Goal: Task Accomplishment & Management: Use online tool/utility

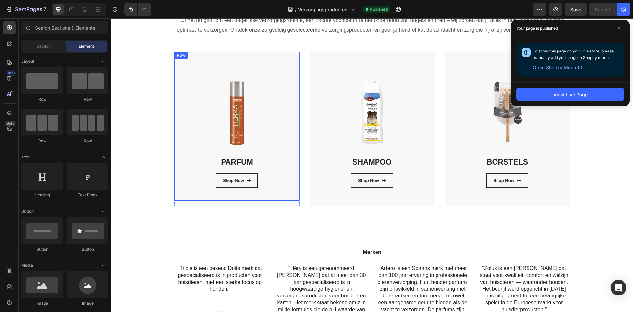
scroll to position [78, 0]
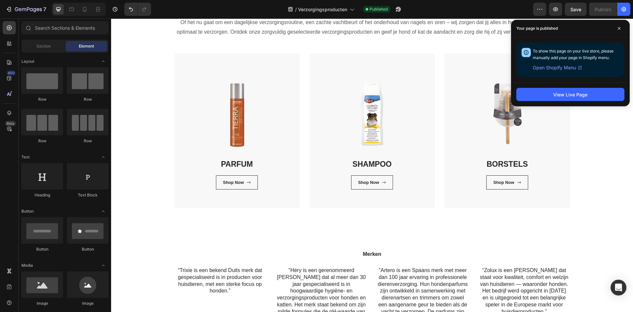
click at [626, 24] on div "Your page is published" at bounding box center [570, 28] width 119 height 17
click at [620, 24] on span at bounding box center [619, 28] width 11 height 11
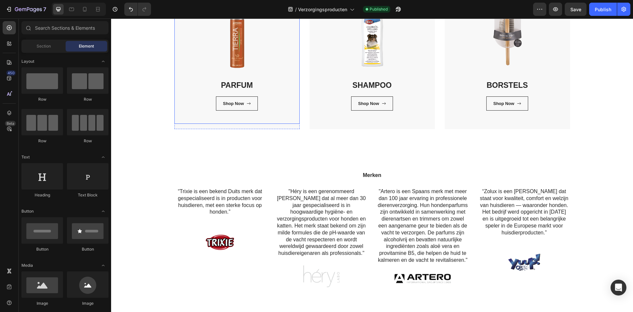
scroll to position [243, 0]
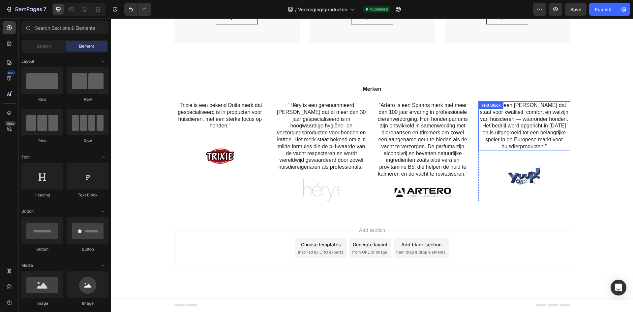
click at [541, 128] on p "“Zolux is een [PERSON_NAME] dat staat voor kwaliteit, comfort en welzijn van hu…" at bounding box center [524, 126] width 90 height 48
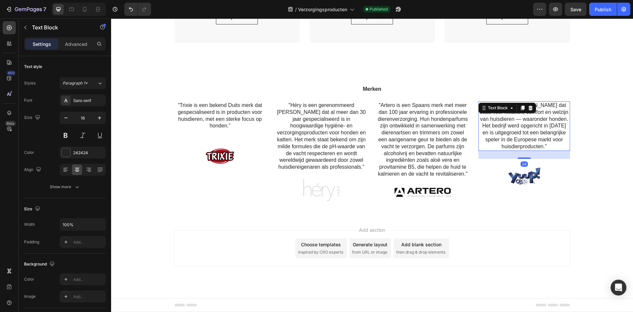
click at [541, 128] on p "“Zolux is een [PERSON_NAME] dat staat voor kwaliteit, comfort en welzijn van hu…" at bounding box center [524, 126] width 90 height 48
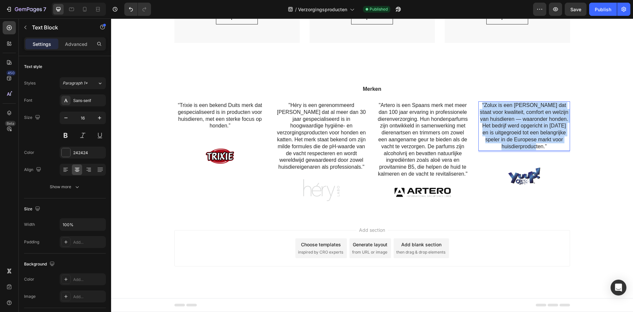
click at [541, 128] on p "“Zolux is een [PERSON_NAME] dat staat voor kwaliteit, comfort en welzijn van hu…" at bounding box center [524, 126] width 90 height 48
click at [521, 132] on p "“Zolux is een [PERSON_NAME] dat staat voor kwaliteit, comfort en welzijn van hu…" at bounding box center [524, 126] width 90 height 48
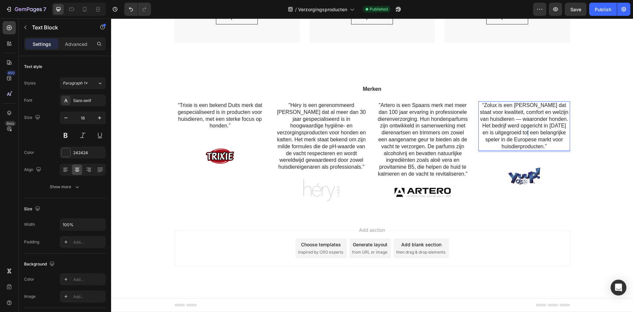
click at [521, 132] on p "“Zolux is een [PERSON_NAME] dat staat voor kwaliteit, comfort en welzijn van hu…" at bounding box center [524, 126] width 90 height 48
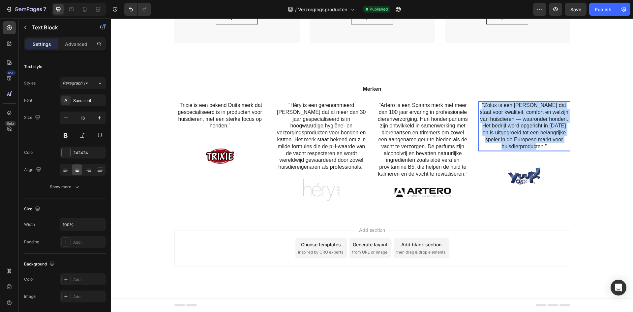
click at [521, 132] on p "“Zolux is een [PERSON_NAME] dat staat voor kwaliteit, comfort en welzijn van hu…" at bounding box center [524, 126] width 90 height 48
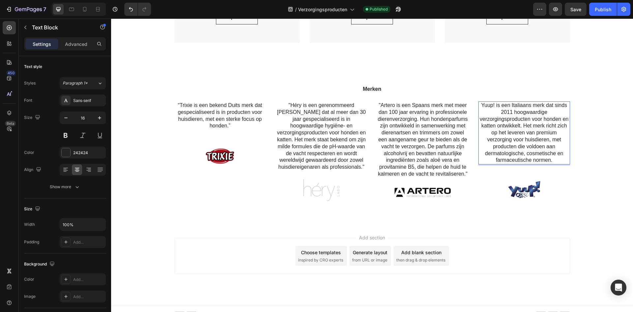
click at [480, 106] on p "Yuup! is een Italiaans merk dat sinds 2011 hoogwaardige verzorgingsproducten vo…" at bounding box center [524, 133] width 90 height 62
click at [551, 157] on p ""Yuup! is een Italiaans merk dat sinds 2011 hoogwaardige verzorgingsproducten v…" at bounding box center [524, 133] width 90 height 62
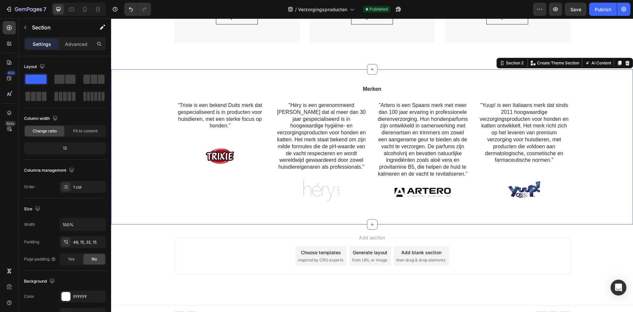
click at [624, 152] on div "Merken Heading “Trixie is een bekend Duits merk dat gespecialiseerd is in produ…" at bounding box center [372, 146] width 522 height 155
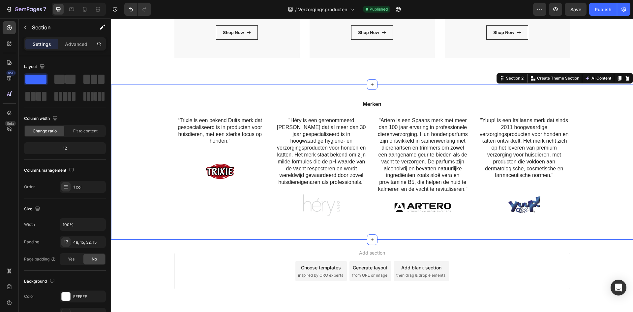
scroll to position [210, 0]
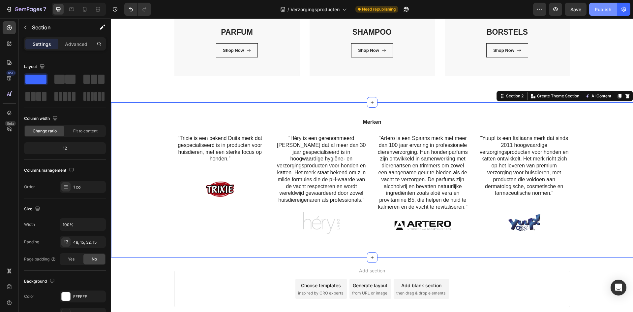
click at [595, 9] on div "Publish" at bounding box center [603, 9] width 16 height 7
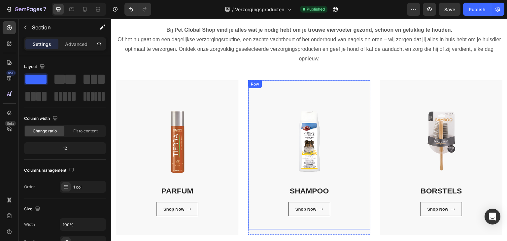
scroll to position [78, 0]
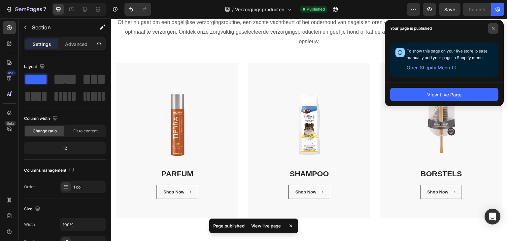
click at [492, 32] on span at bounding box center [492, 28] width 11 height 11
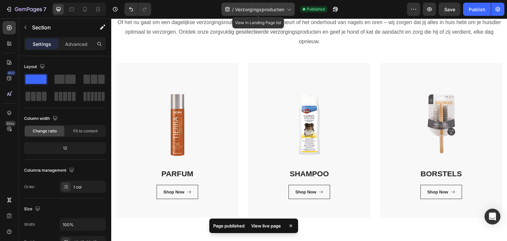
click at [284, 7] on div "/ Verzorgingsproducten" at bounding box center [257, 9] width 73 height 13
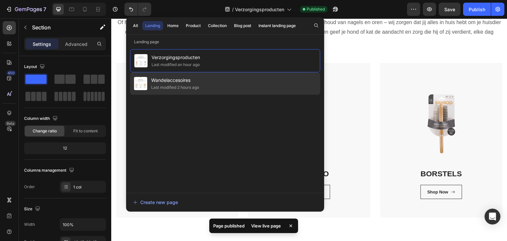
click at [278, 91] on div "Wandelaccesoires Last modified 2 hours ago" at bounding box center [225, 83] width 190 height 22
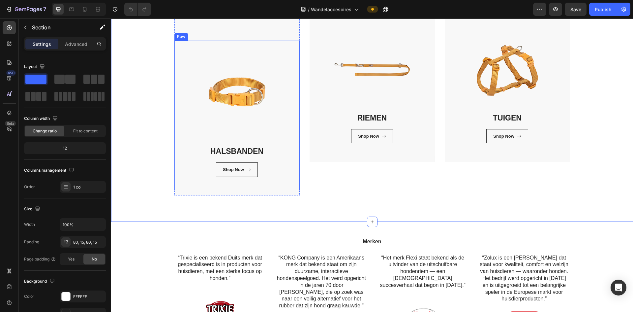
scroll to position [132, 0]
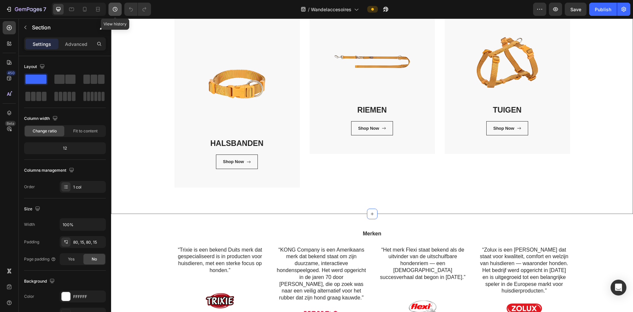
click at [119, 13] on button "button" at bounding box center [114, 9] width 13 height 13
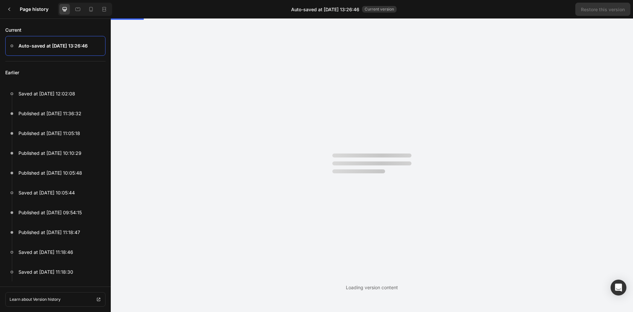
scroll to position [0, 0]
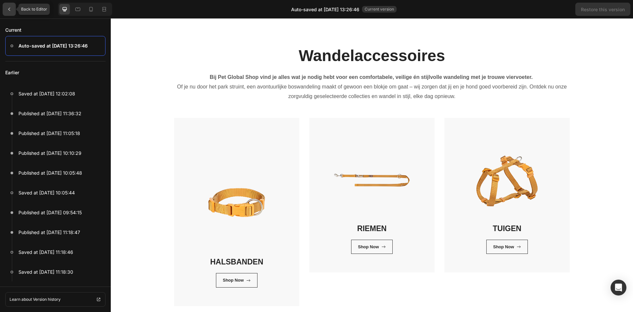
click at [10, 15] on div at bounding box center [9, 9] width 13 height 13
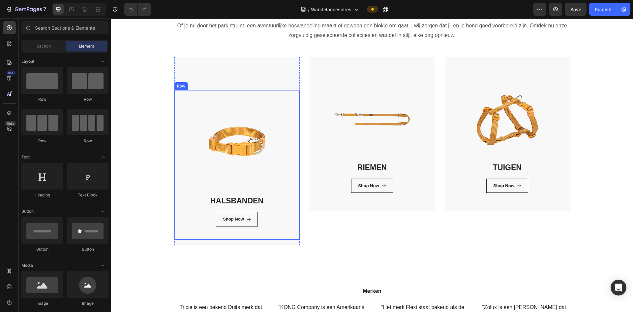
scroll to position [66, 0]
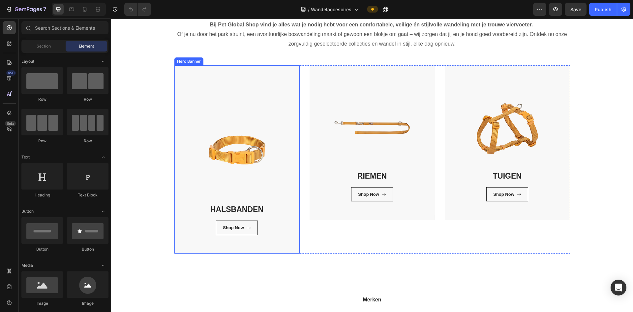
click at [221, 89] on div "Overlay" at bounding box center [236, 159] width 125 height 188
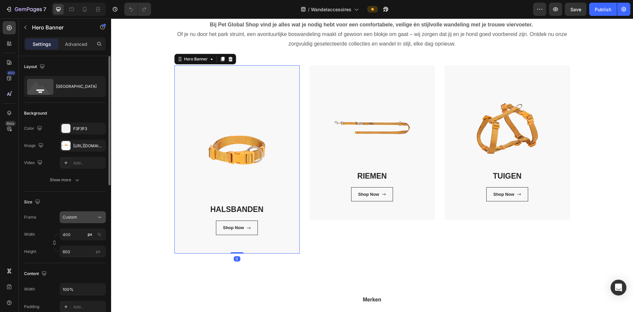
click at [89, 217] on div "Custom" at bounding box center [79, 217] width 32 height 6
click at [88, 233] on span "As banner source" at bounding box center [78, 233] width 33 height 6
click at [94, 216] on span "As banner source" at bounding box center [79, 217] width 32 height 6
click at [89, 240] on div "Custom" at bounding box center [81, 245] width 38 height 6
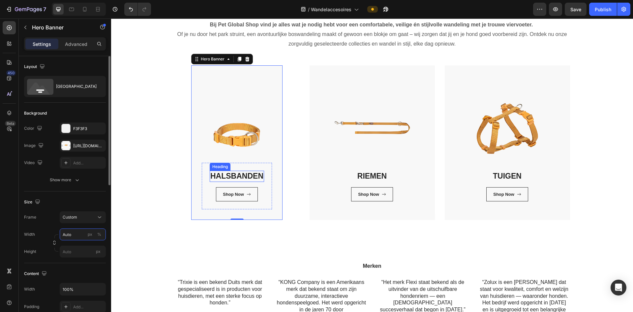
type input "Auto"
click at [74, 240] on input "px" at bounding box center [83, 251] width 46 height 12
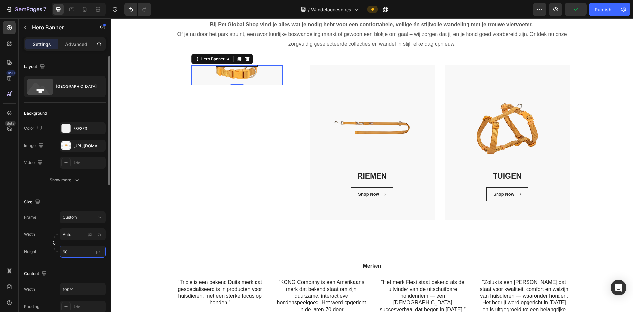
type input "6"
type input "1"
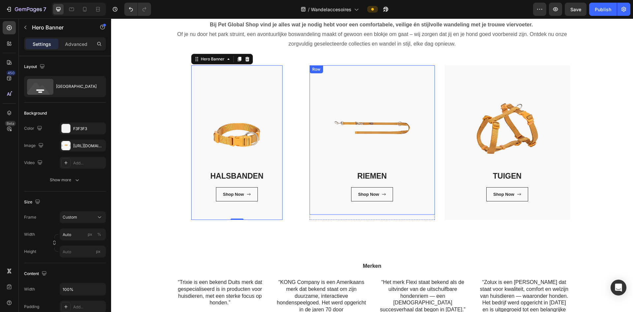
click at [314, 147] on div "RIEMEN Heading Shop Now Button Row Row" at bounding box center [372, 139] width 125 height 149
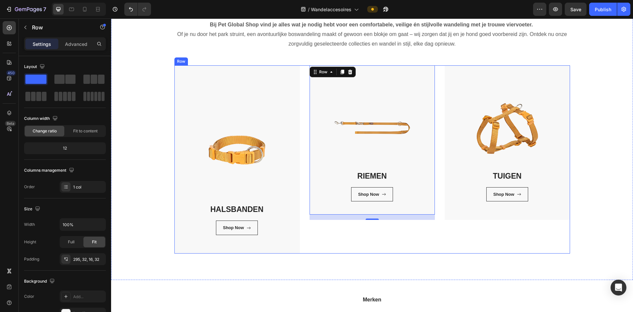
click at [340, 240] on div "Wandelaccessoires Heading Bij Pet Global Shop vind je alles wat je nodig hebt v…" at bounding box center [372, 123] width 522 height 314
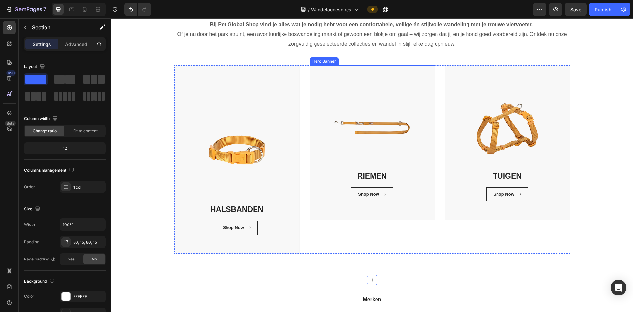
click at [333, 218] on div "RIEMEN Heading Shop Now Button Row Row" at bounding box center [372, 142] width 125 height 154
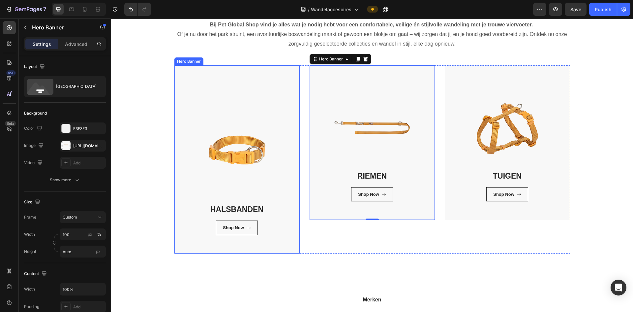
click at [182, 240] on div "HALSBANDEN Heading Shop Now Button Row Row" at bounding box center [236, 176] width 125 height 154
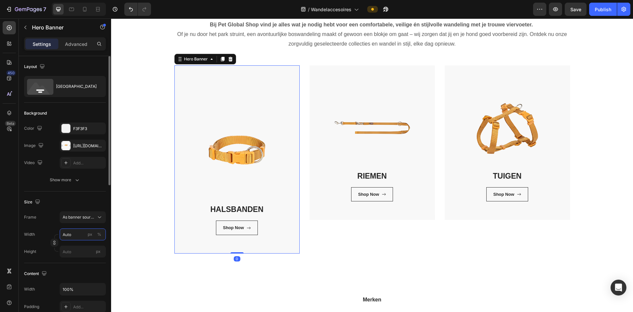
click at [69, 230] on input "Auto" at bounding box center [83, 234] width 46 height 12
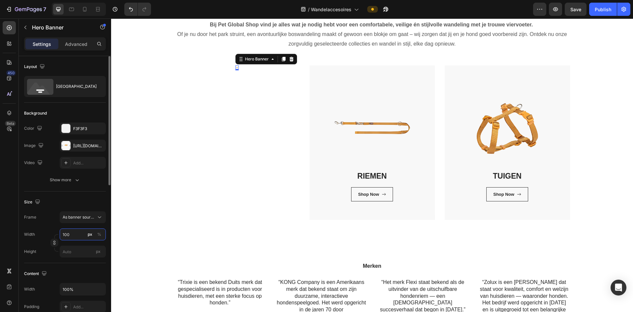
type input "100"
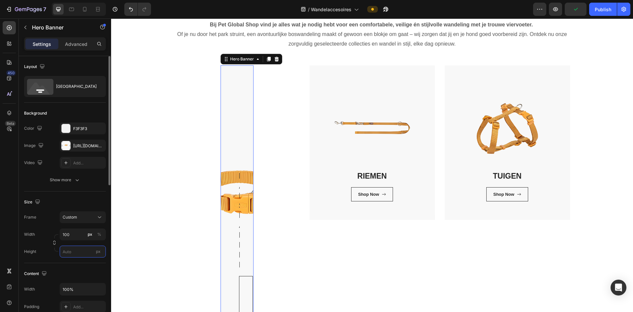
click at [75, 240] on input "px" at bounding box center [83, 251] width 46 height 12
click at [80, 234] on input "100" at bounding box center [83, 234] width 46 height 12
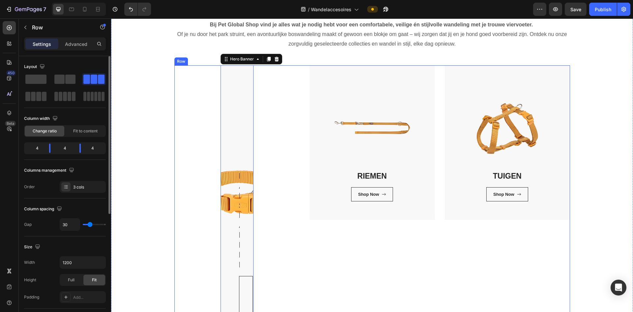
click at [341, 240] on div "RIEMEN Heading Shop Now Button Row Row Hero Banner" at bounding box center [372, 206] width 125 height 282
click at [231, 240] on div "HALSBANDEN Heading Shop Now Button Row 0" at bounding box center [239, 250] width 16 height 174
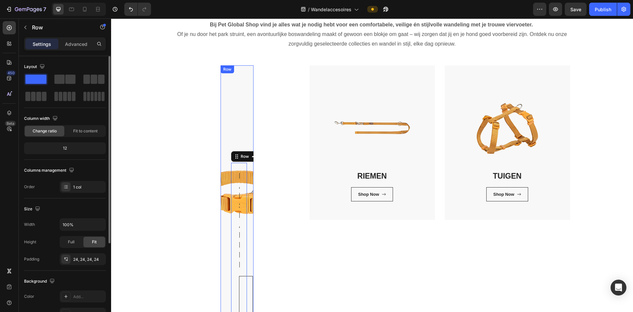
click at [224, 240] on div "HALSBANDEN Heading Shop Now Button Row 0 Row" at bounding box center [237, 203] width 33 height 277
click at [240, 137] on div "HALSBANDEN Heading Shop Now Button Row Row 16" at bounding box center [237, 203] width 33 height 277
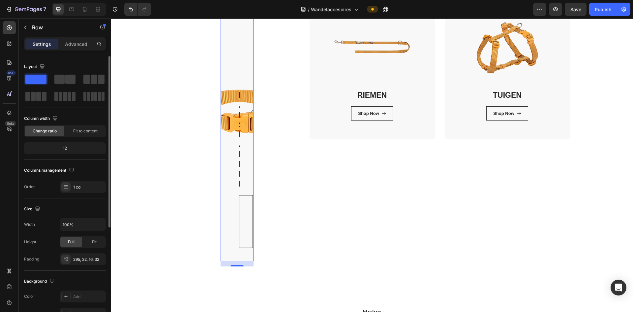
scroll to position [264, 0]
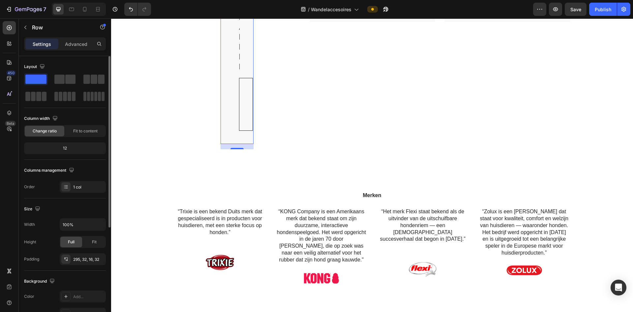
click at [230, 145] on div "16" at bounding box center [237, 146] width 33 height 5
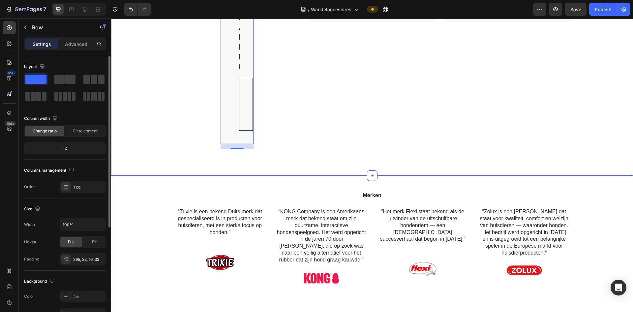
click at [233, 144] on div "HALSBANDEN Heading Shop Now Button Row Row" at bounding box center [237, 8] width 33 height 282
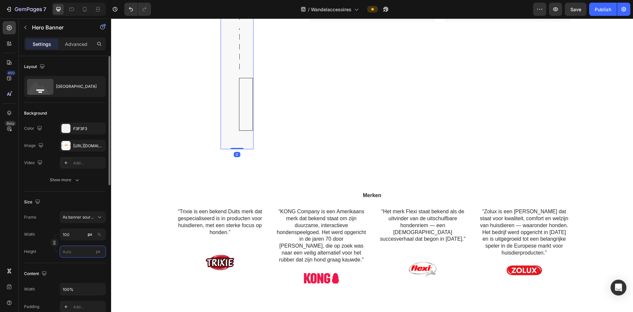
click at [67, 240] on input "px" at bounding box center [83, 251] width 46 height 12
click at [77, 240] on span "Fit content" at bounding box center [72, 267] width 20 height 6
type input "Auto"
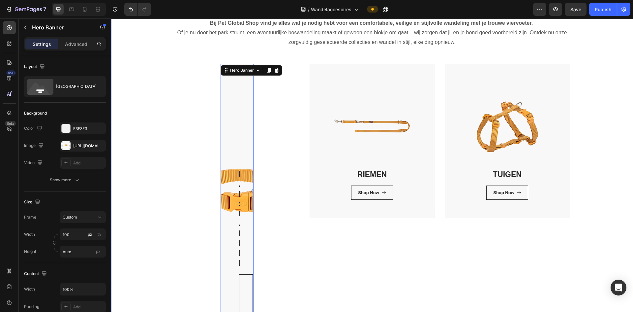
scroll to position [66, 0]
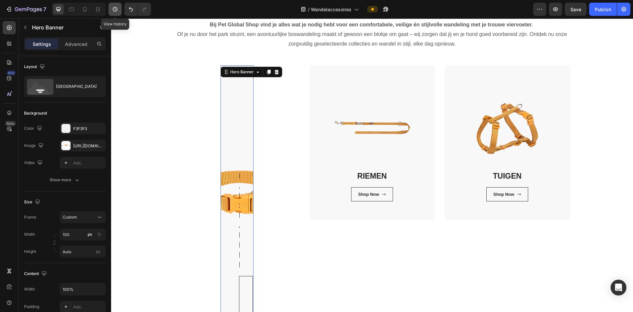
click at [117, 7] on icon "button" at bounding box center [115, 9] width 7 height 7
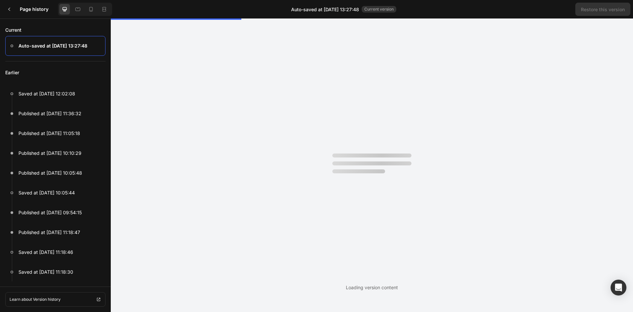
scroll to position [0, 0]
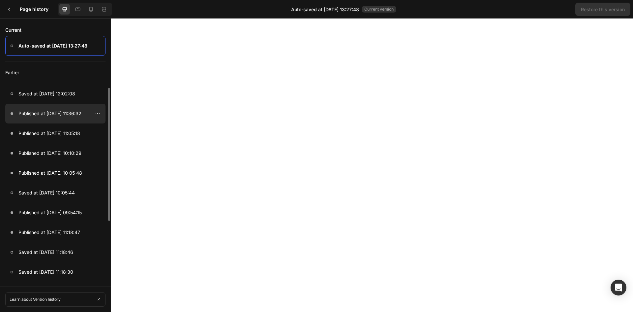
click at [82, 123] on div "Published at Aug 28, 11:36:32" at bounding box center [55, 133] width 100 height 20
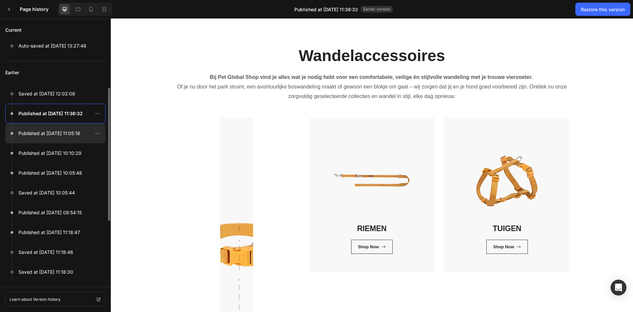
click at [53, 134] on p "Published at Aug 28, 11:05:18" at bounding box center [49, 133] width 62 height 8
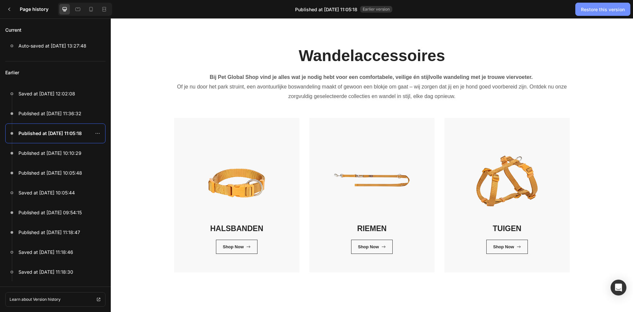
click at [506, 10] on div "Restore this version" at bounding box center [603, 9] width 44 height 7
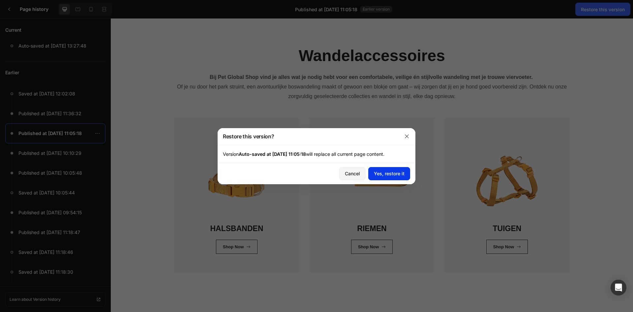
click at [398, 172] on div "Yes, restore it" at bounding box center [389, 173] width 31 height 7
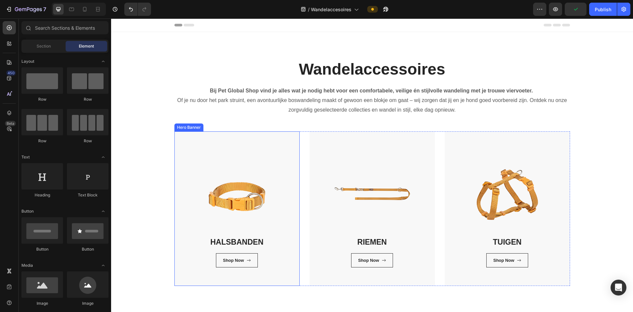
click at [183, 240] on div "HALSBANDEN Heading Shop Now Button Row Row" at bounding box center [236, 208] width 125 height 154
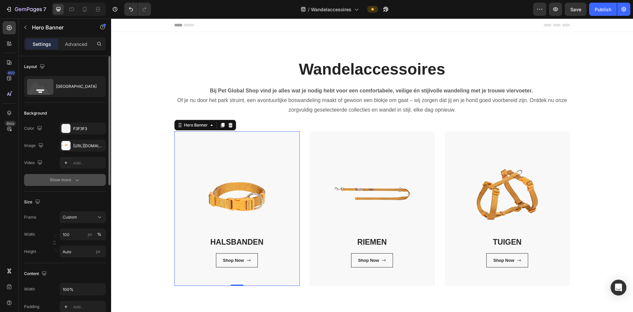
click at [61, 184] on button "Show more" at bounding box center [65, 180] width 82 height 12
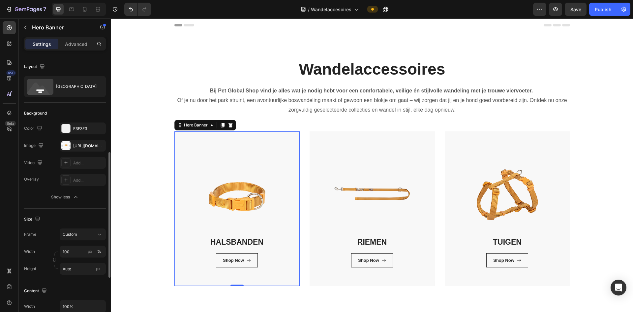
scroll to position [99, 0]
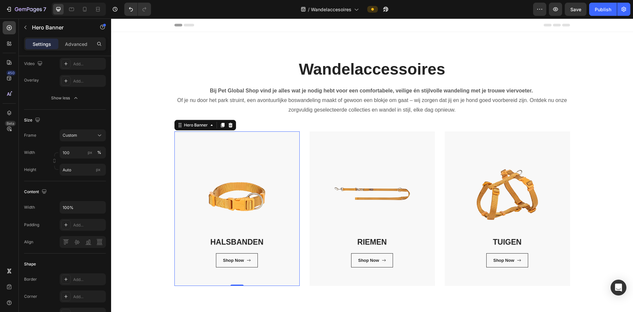
drag, startPoint x: 36, startPoint y: 195, endPoint x: 8, endPoint y: 200, distance: 29.0
click at [8, 200] on div "450 Beta" at bounding box center [9, 142] width 13 height 243
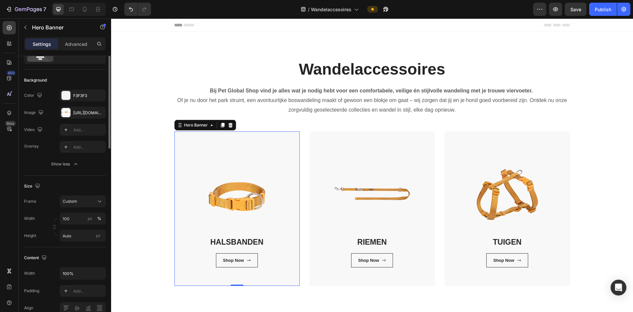
scroll to position [0, 0]
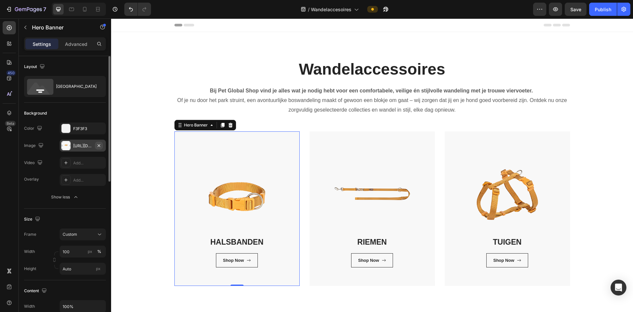
click at [98, 145] on icon "button" at bounding box center [98, 145] width 5 height 5
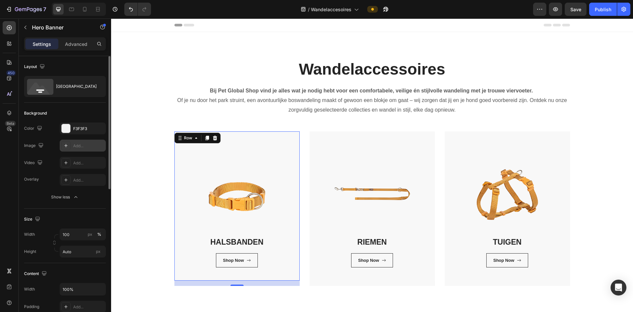
click at [190, 201] on div "HALSBANDEN Heading Shop Now Button Row Row 16" at bounding box center [236, 205] width 125 height 149
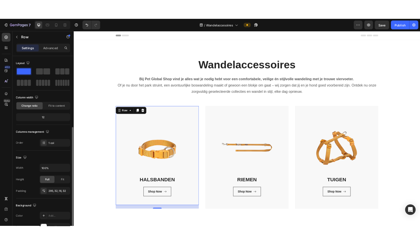
scroll to position [165, 0]
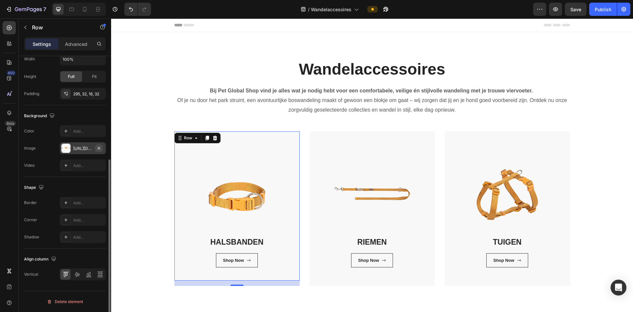
click at [99, 150] on icon "button" at bounding box center [98, 147] width 5 height 5
click at [84, 149] on div "Add..." at bounding box center [88, 148] width 31 height 6
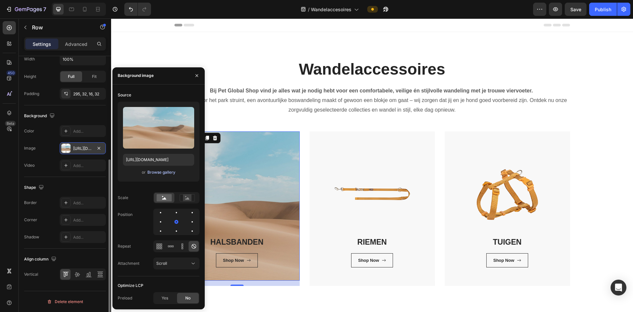
click at [150, 172] on div "Browse gallery" at bounding box center [161, 172] width 28 height 6
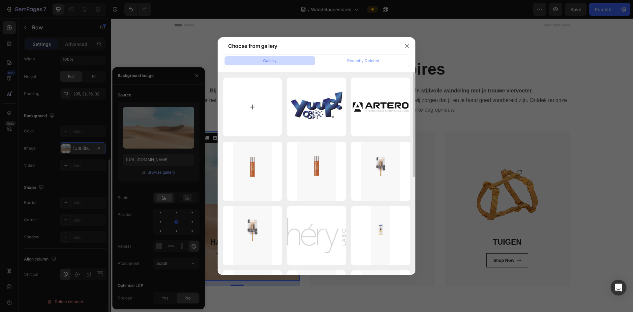
click at [263, 101] on input "file" at bounding box center [252, 106] width 59 height 59
type input "C:\fakepath\1.png"
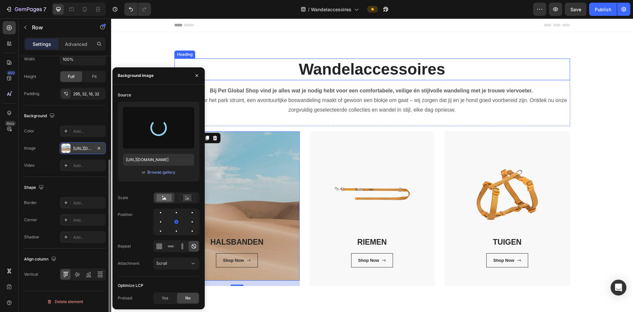
type input "https://cdn.shopify.com/s/files/1/0850/4698/5038/files/gempages_562201034588422…"
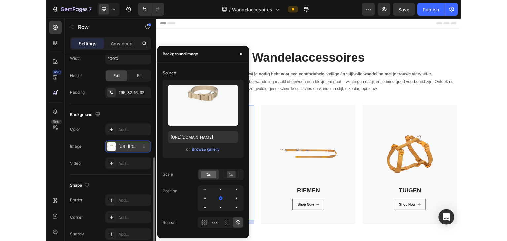
scroll to position [165, 0]
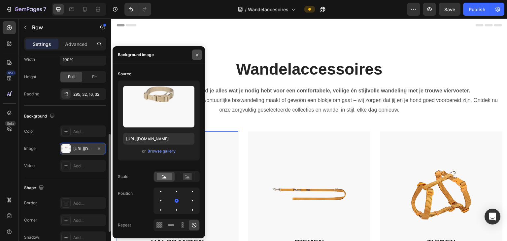
click at [196, 54] on icon "button" at bounding box center [197, 54] width 3 height 3
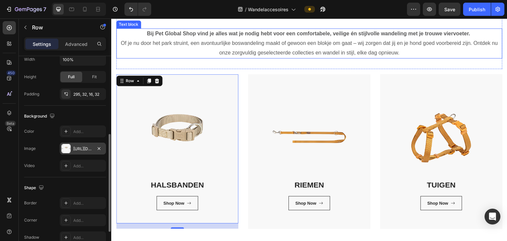
scroll to position [66, 0]
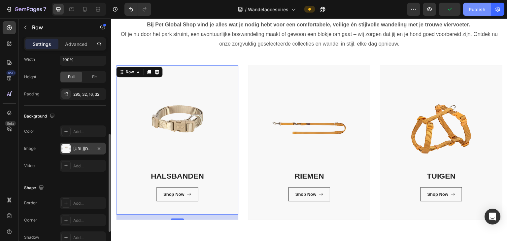
click at [473, 7] on div "Publish" at bounding box center [476, 9] width 16 height 7
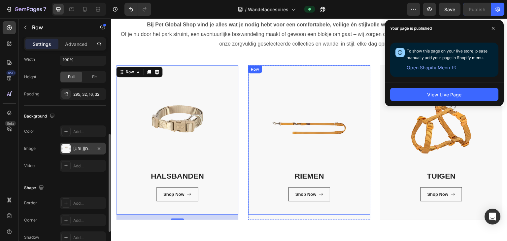
click at [317, 70] on div "RIEMEN Heading Shop Now Button Row Row" at bounding box center [309, 139] width 122 height 149
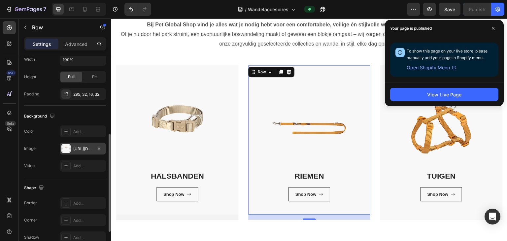
scroll to position [165, 0]
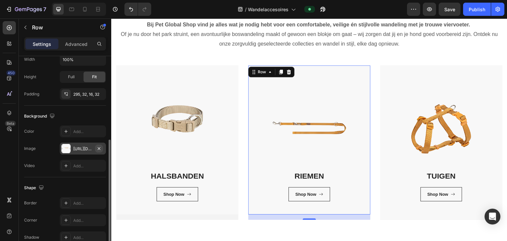
click at [99, 148] on icon "button" at bounding box center [98, 148] width 5 height 5
click at [82, 147] on div "Add..." at bounding box center [88, 149] width 31 height 6
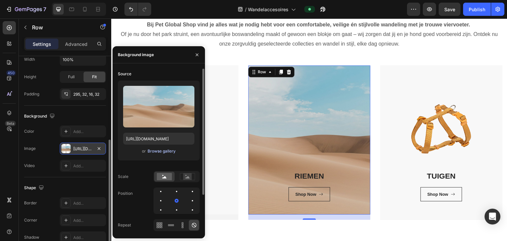
click at [153, 150] on div "Browse gallery" at bounding box center [161, 151] width 28 height 6
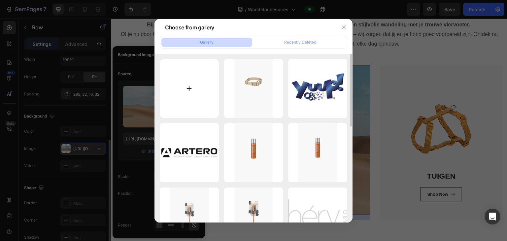
click at [191, 86] on input "file" at bounding box center [189, 88] width 59 height 59
type input "C:\fakepath\2.png"
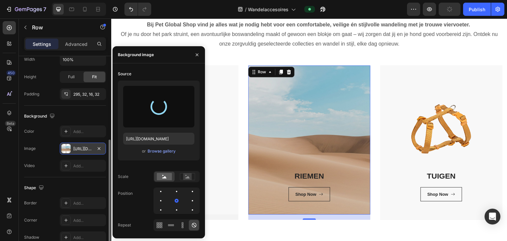
type input "https://cdn.shopify.com/s/files/1/0850/4698/5038/files/gempages_562201034588422…"
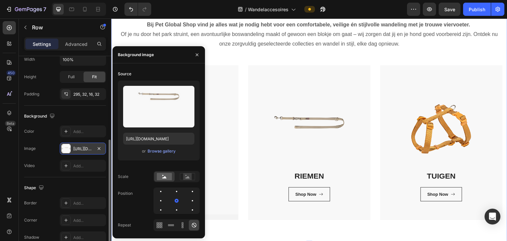
click at [370, 61] on div "Wandelaccessoires Heading Bij Pet Global Shop vind je alles wat je nodig hebt v…" at bounding box center [309, 105] width 386 height 227
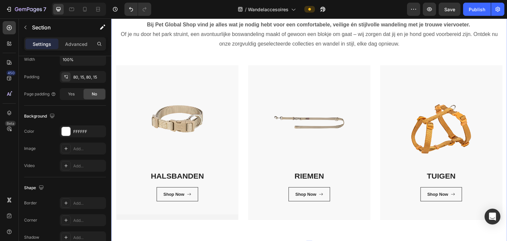
scroll to position [0, 0]
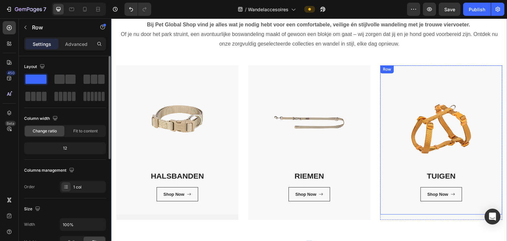
click at [407, 85] on div "TUIGEN Heading Shop Now Button Row Row" at bounding box center [441, 139] width 122 height 149
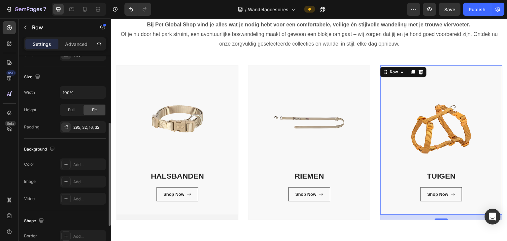
scroll to position [198, 0]
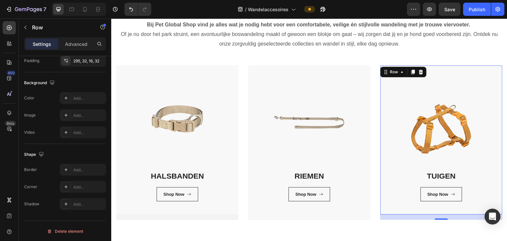
click at [429, 133] on div "TUIGEN Heading Shop Now Button Row Row 16" at bounding box center [441, 139] width 122 height 149
click at [87, 114] on div "Add..." at bounding box center [88, 115] width 31 height 6
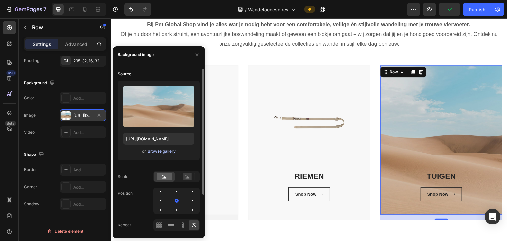
click at [163, 153] on div "Browse gallery" at bounding box center [161, 151] width 28 height 6
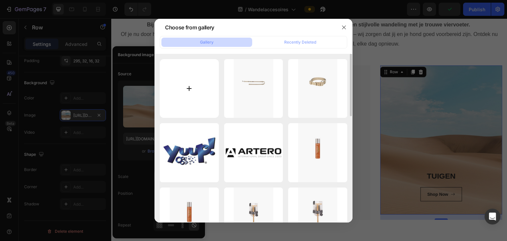
click at [180, 104] on input "file" at bounding box center [189, 88] width 59 height 59
type input "C:\fakepath\3.png"
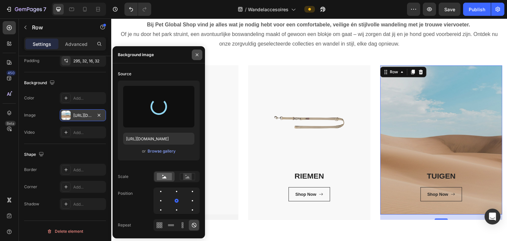
type input "https://cdn.shopify.com/s/files/1/0850/4698/5038/files/gempages_562201034588422…"
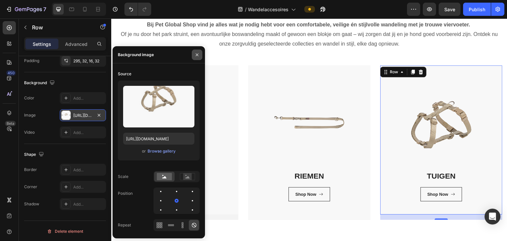
click at [200, 56] on button "button" at bounding box center [197, 54] width 11 height 11
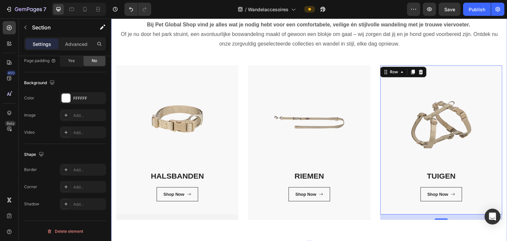
click at [418, 232] on div "Wandelaccessoires Heading Bij Pet Global Shop vind je alles wat je nodig hebt v…" at bounding box center [309, 106] width 396 height 280
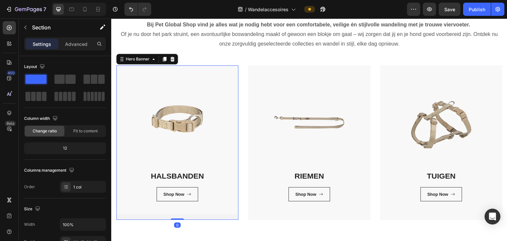
click at [198, 217] on div "HALSBANDEN Heading Shop Now Button Row Row" at bounding box center [177, 142] width 122 height 154
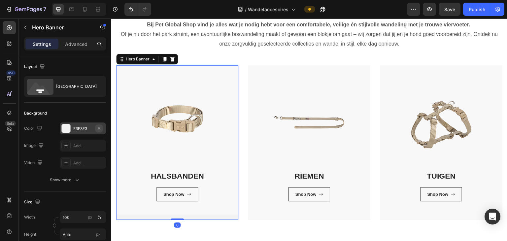
click at [97, 127] on icon "button" at bounding box center [98, 128] width 5 height 5
click at [81, 131] on div "Add..." at bounding box center [88, 129] width 31 height 6
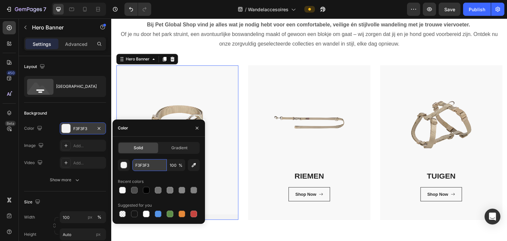
click at [150, 164] on input "F3F3F3" at bounding box center [149, 165] width 34 height 12
type input "F8F8F8"
click at [194, 125] on icon "button" at bounding box center [196, 127] width 5 height 5
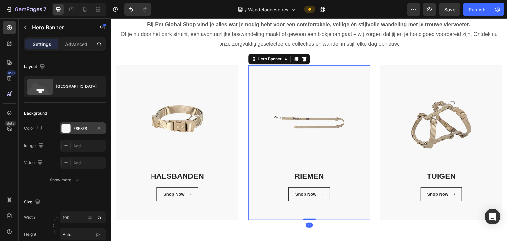
click at [267, 217] on div "RIEMEN Heading Shop Now Button Row Row" at bounding box center [309, 142] width 122 height 154
click at [91, 126] on div "F3F3F3" at bounding box center [82, 129] width 19 height 6
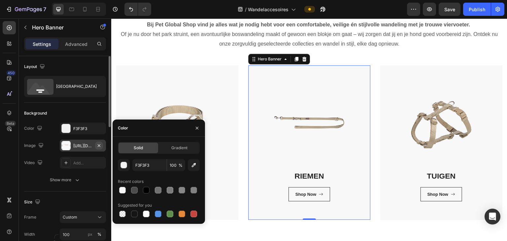
click at [98, 146] on icon "button" at bounding box center [98, 145] width 5 height 5
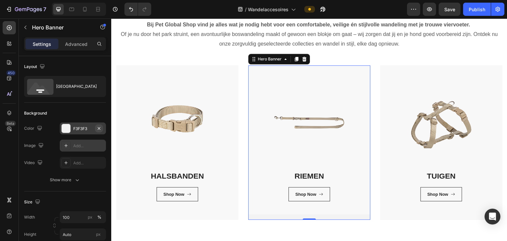
click at [99, 127] on icon "button" at bounding box center [98, 128] width 5 height 5
click at [85, 128] on div "Add..." at bounding box center [88, 129] width 31 height 6
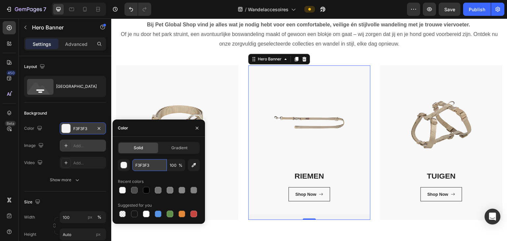
click at [149, 163] on input "F3F3F3" at bounding box center [149, 165] width 34 height 12
type input "F8F8F8"
drag, startPoint x: 198, startPoint y: 127, endPoint x: 87, endPoint y: 109, distance: 112.3
click at [198, 127] on icon "button" at bounding box center [196, 127] width 5 height 5
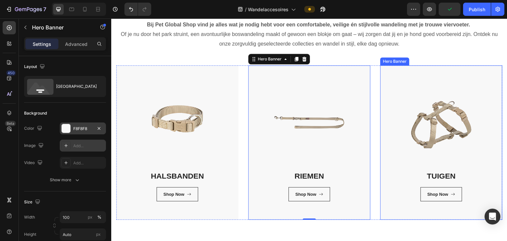
click at [442, 216] on div "TUIGEN Heading Shop Now Button Row Row" at bounding box center [441, 142] width 122 height 154
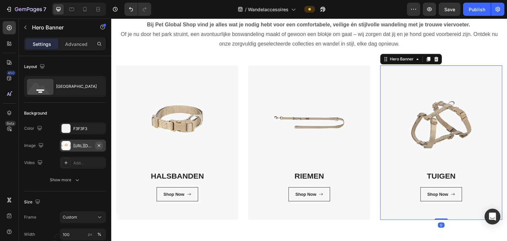
click at [100, 145] on icon "button" at bounding box center [98, 145] width 5 height 5
click at [81, 148] on div "Add..." at bounding box center [88, 146] width 31 height 6
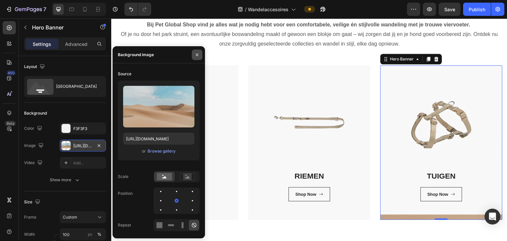
click at [197, 55] on icon "button" at bounding box center [197, 54] width 3 height 3
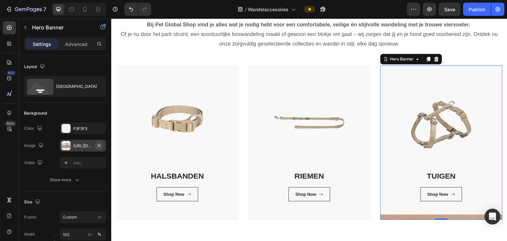
click at [99, 144] on icon "button" at bounding box center [99, 145] width 3 height 3
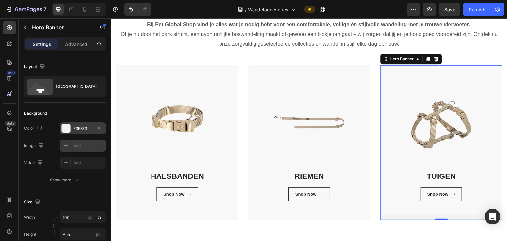
click at [89, 131] on div "F3F3F3" at bounding box center [82, 129] width 19 height 6
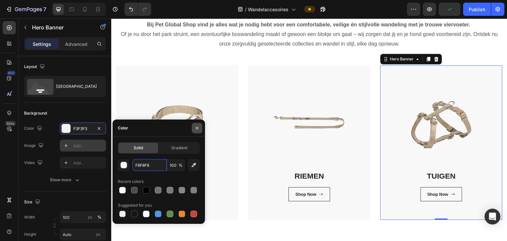
type input "F8F8F8"
click at [197, 130] on icon "button" at bounding box center [196, 127] width 5 height 5
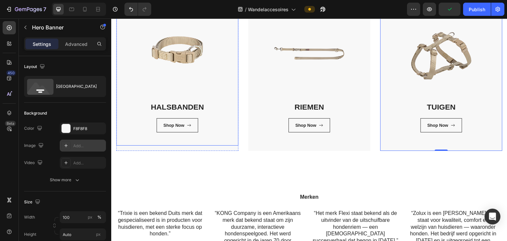
scroll to position [165, 0]
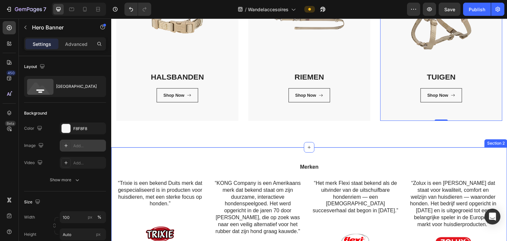
click at [288, 144] on div "Wandelaccessoires Heading Bij Pet Global Shop vind je alles wat je nodig hebt v…" at bounding box center [309, 7] width 396 height 280
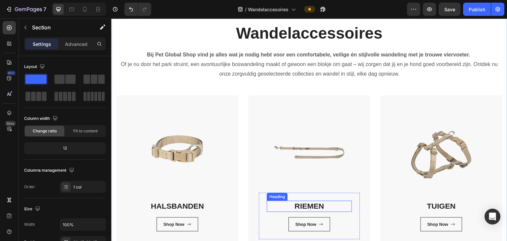
scroll to position [33, 0]
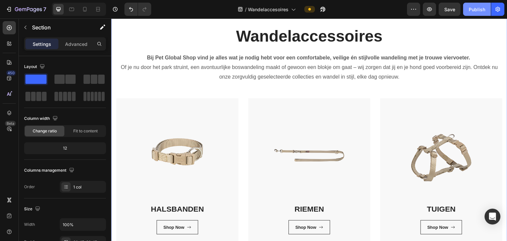
click at [480, 13] on button "Publish" at bounding box center [477, 9] width 28 height 13
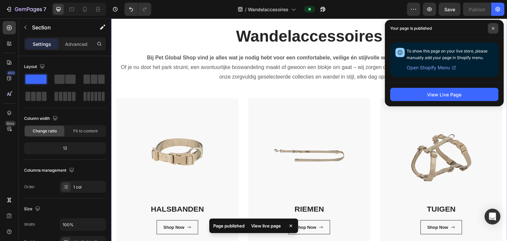
click at [492, 28] on icon at bounding box center [492, 28] width 3 height 3
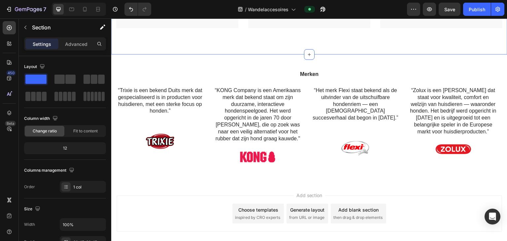
scroll to position [290, 0]
